Goal: Information Seeking & Learning: Learn about a topic

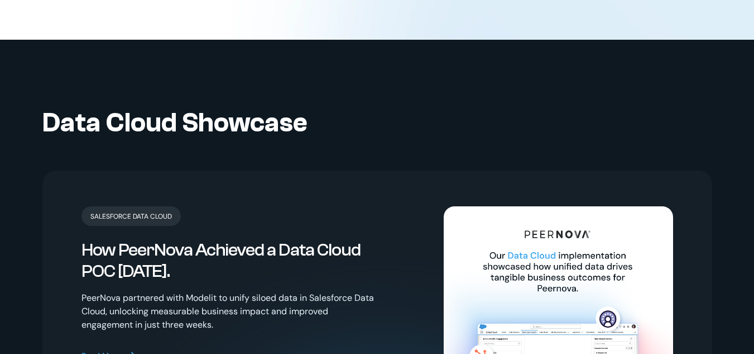
scroll to position [2234, 0]
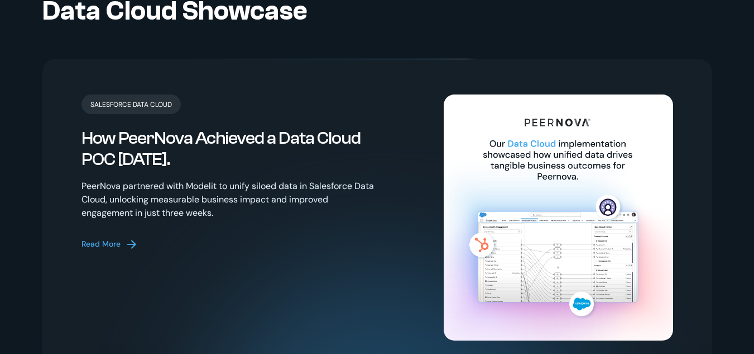
click at [94, 238] on div "Read More" at bounding box center [101, 244] width 39 height 12
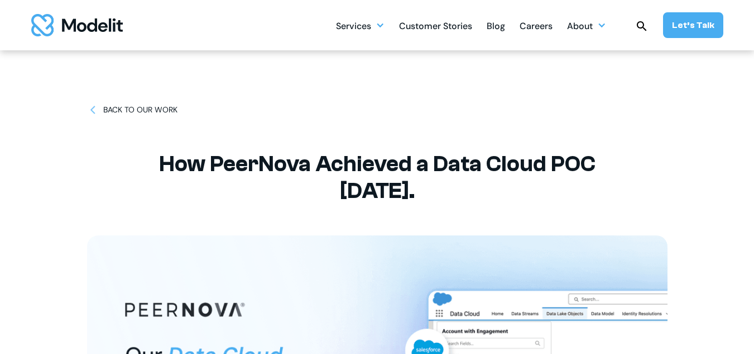
click at [90, 110] on img at bounding box center [93, 110] width 12 height 12
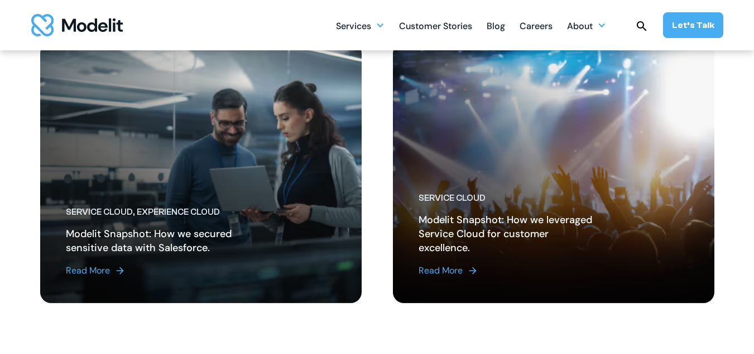
scroll to position [1154, 0]
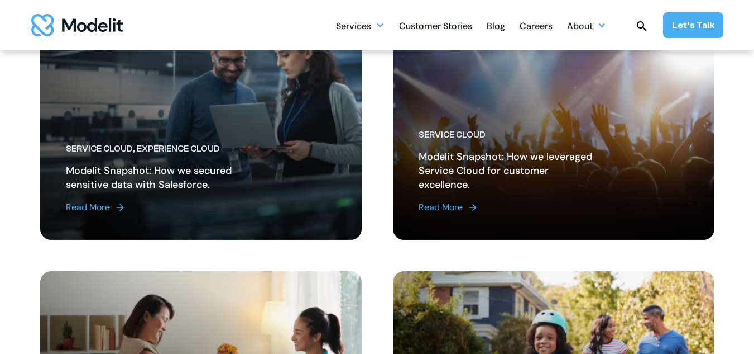
click at [94, 202] on div "Read More" at bounding box center [88, 206] width 44 height 13
